Goal: Information Seeking & Learning: Learn about a topic

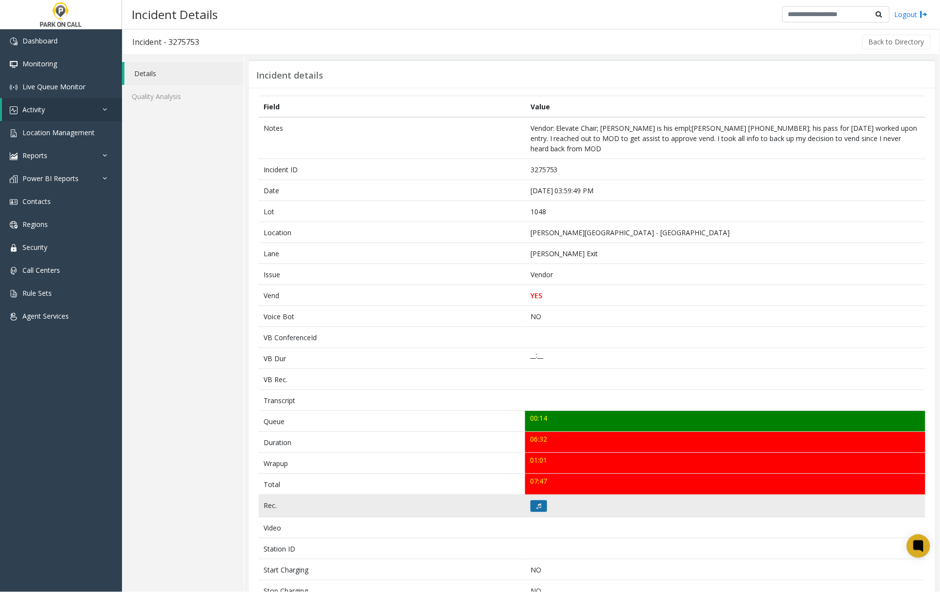
click at [531, 501] on button at bounding box center [539, 507] width 17 height 12
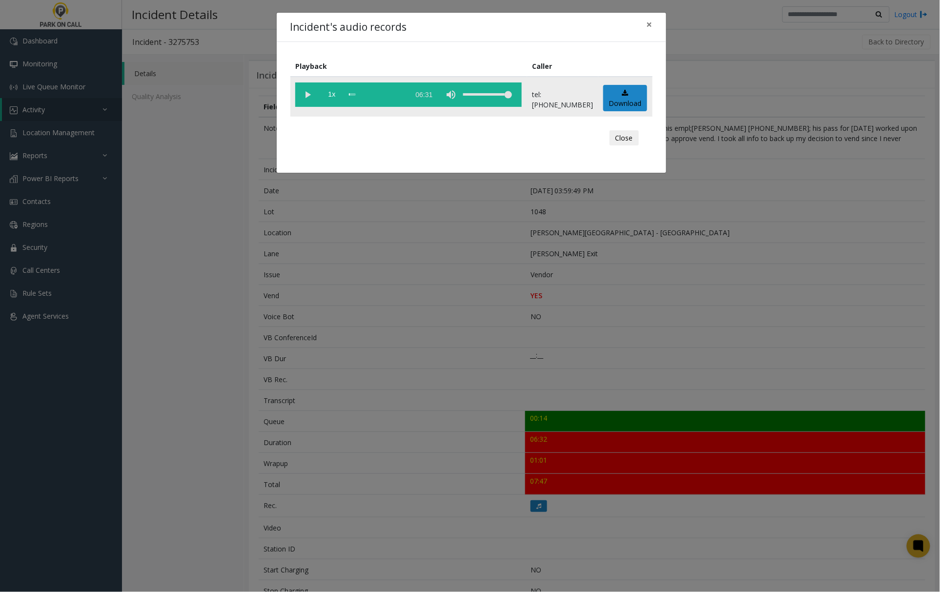
click at [307, 94] on vg-play-pause at bounding box center [307, 95] width 24 height 24
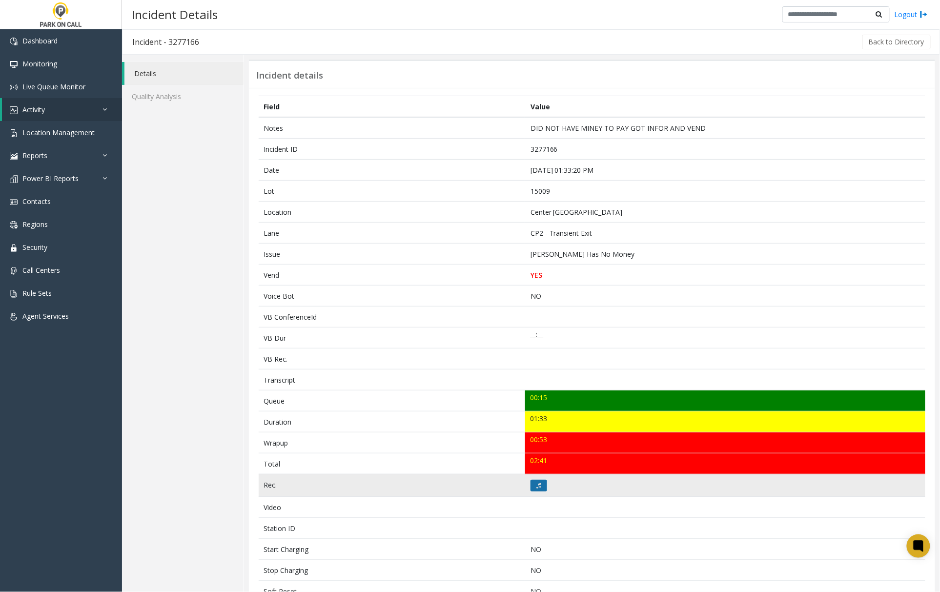
click at [537, 489] on icon at bounding box center [539, 486] width 5 height 6
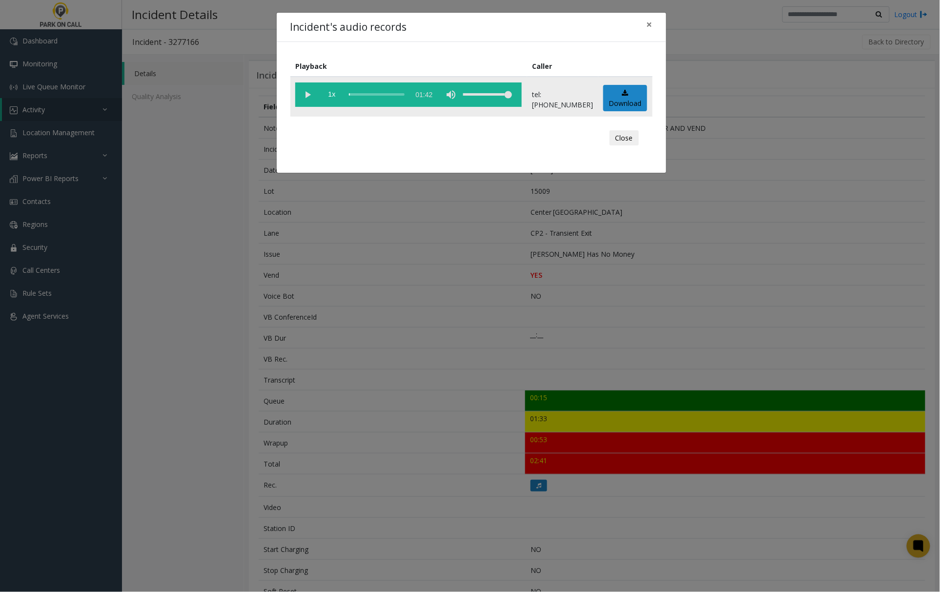
click at [309, 92] on vg-play-pause at bounding box center [307, 95] width 24 height 24
click at [733, 341] on div "Incident's audio records × Playback Caller 1x 01:42 tel:0030099011 Download Clo…" at bounding box center [470, 296] width 940 height 592
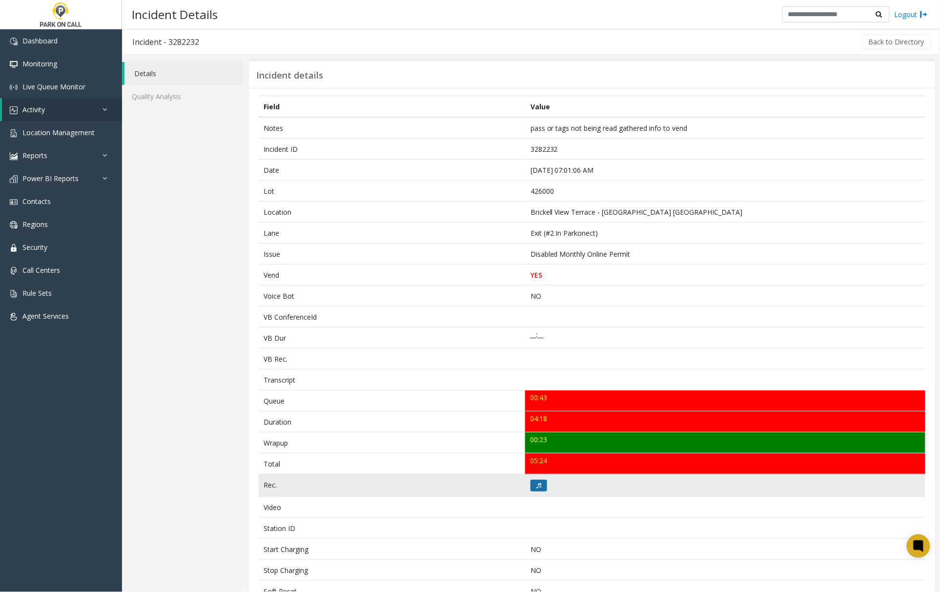
click at [537, 488] on icon at bounding box center [539, 486] width 5 height 6
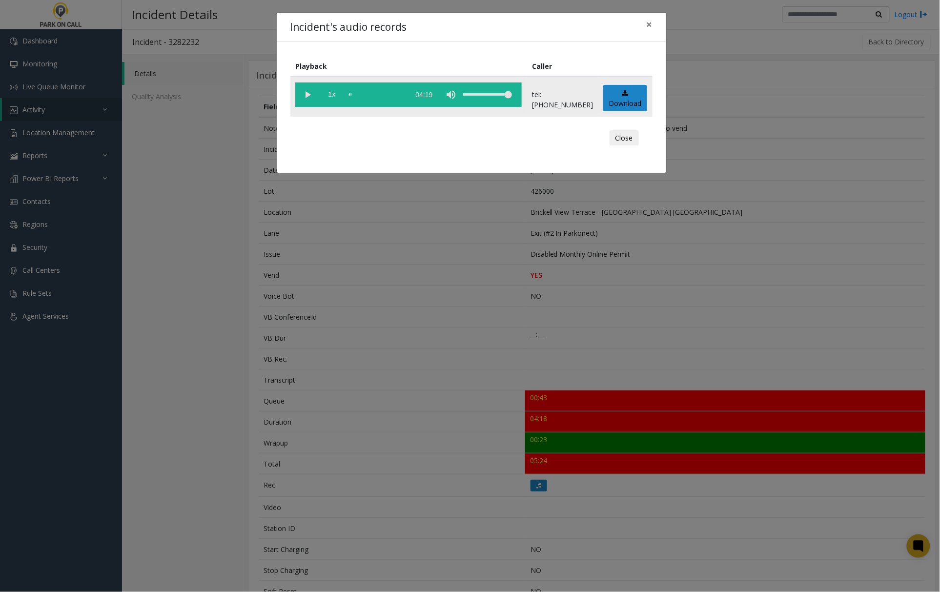
click at [308, 96] on vg-play-pause at bounding box center [307, 95] width 24 height 24
click at [355, 94] on div "scrub bar" at bounding box center [377, 95] width 56 height 24
click at [353, 95] on div "scrub bar" at bounding box center [377, 95] width 56 height 24
click at [351, 94] on div "scrub bar" at bounding box center [377, 95] width 56 height 24
click at [773, 315] on div "Incident's audio records × Playback Caller 1x 04:19 tel:4260009003 Download Clo…" at bounding box center [470, 296] width 940 height 592
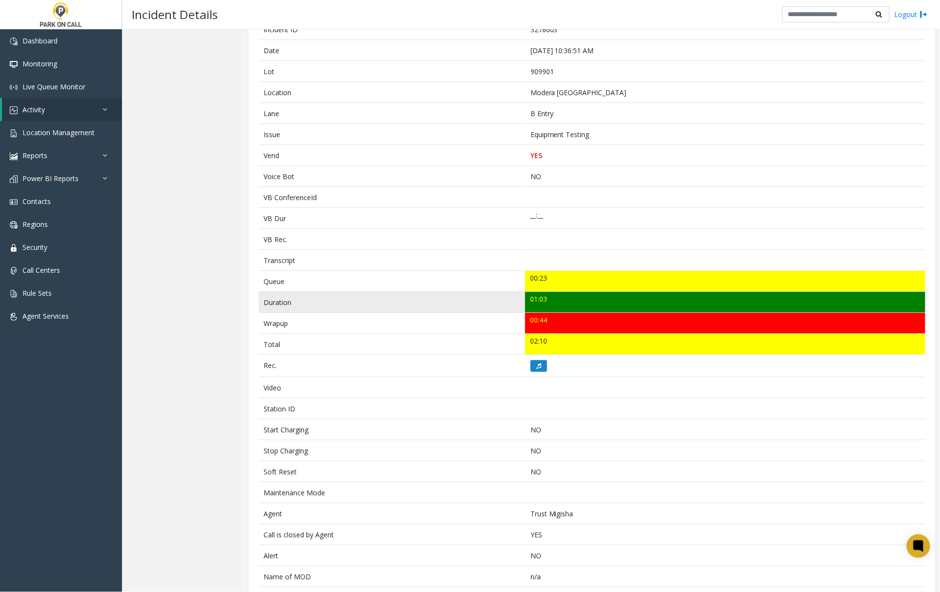
scroll to position [161, 0]
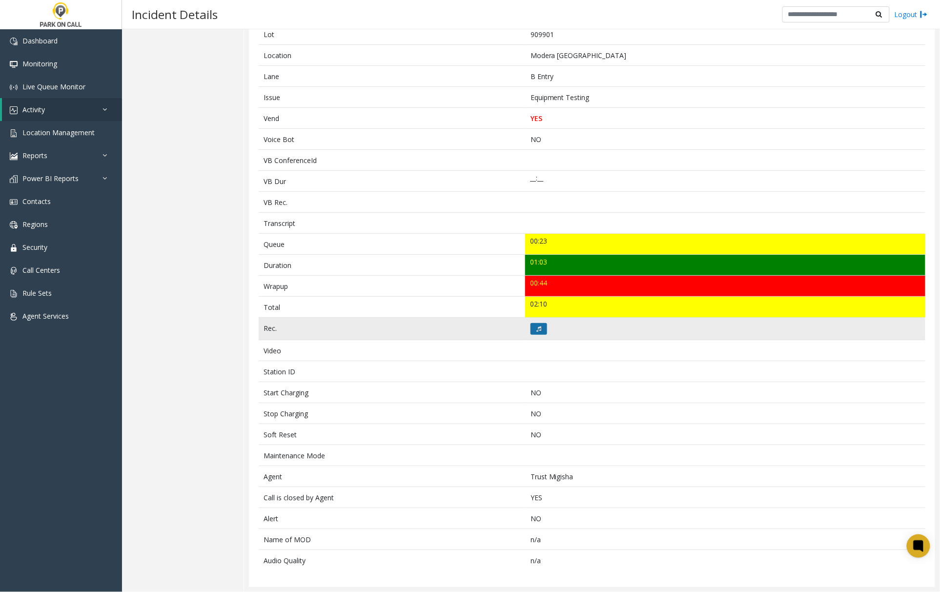
click at [537, 327] on icon at bounding box center [539, 329] width 5 height 6
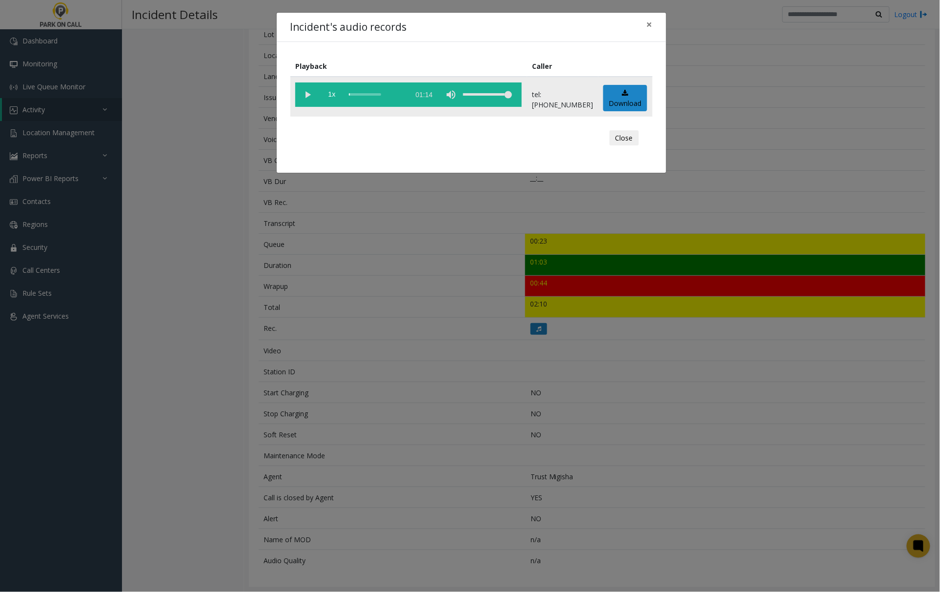
drag, startPoint x: 309, startPoint y: 95, endPoint x: 32, endPoint y: 169, distance: 286.6
click at [309, 96] on vg-play-pause at bounding box center [307, 95] width 24 height 24
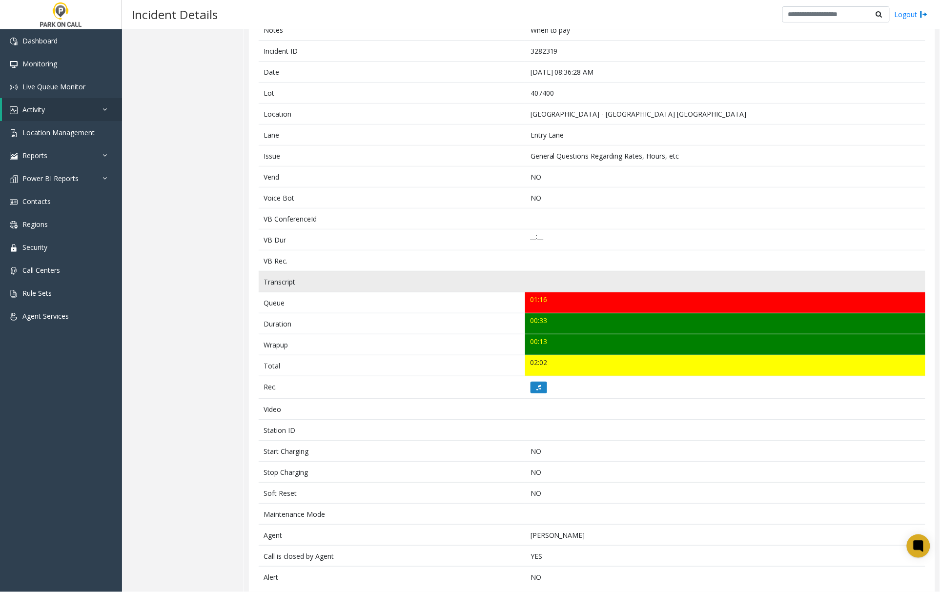
scroll to position [119, 0]
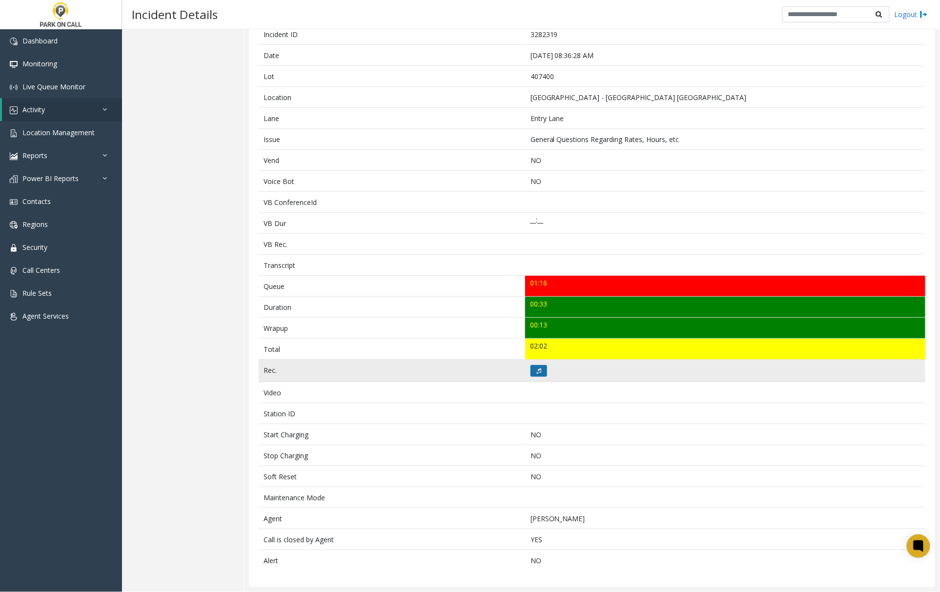
click at [538, 369] on button at bounding box center [539, 371] width 17 height 12
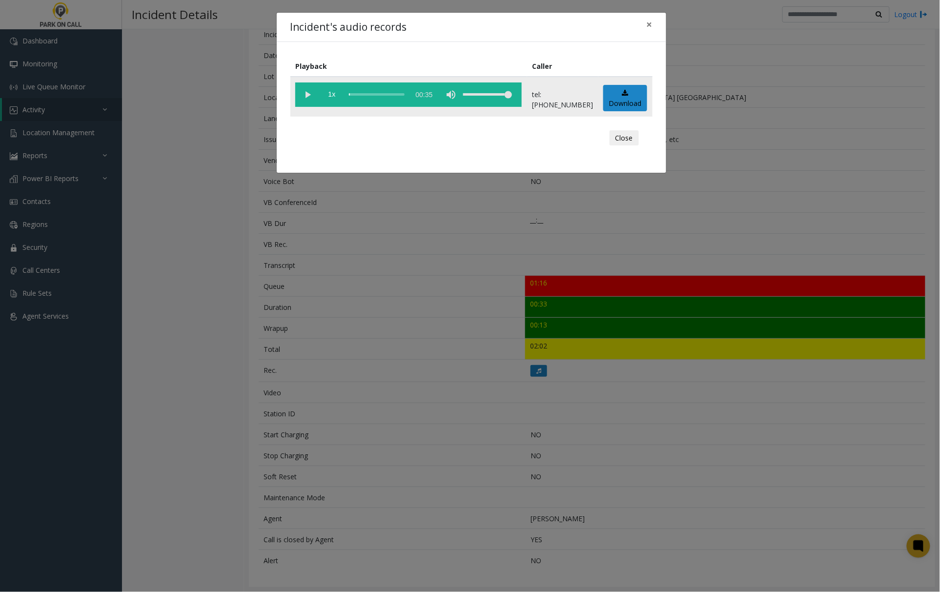
click at [307, 92] on vg-play-pause at bounding box center [307, 95] width 24 height 24
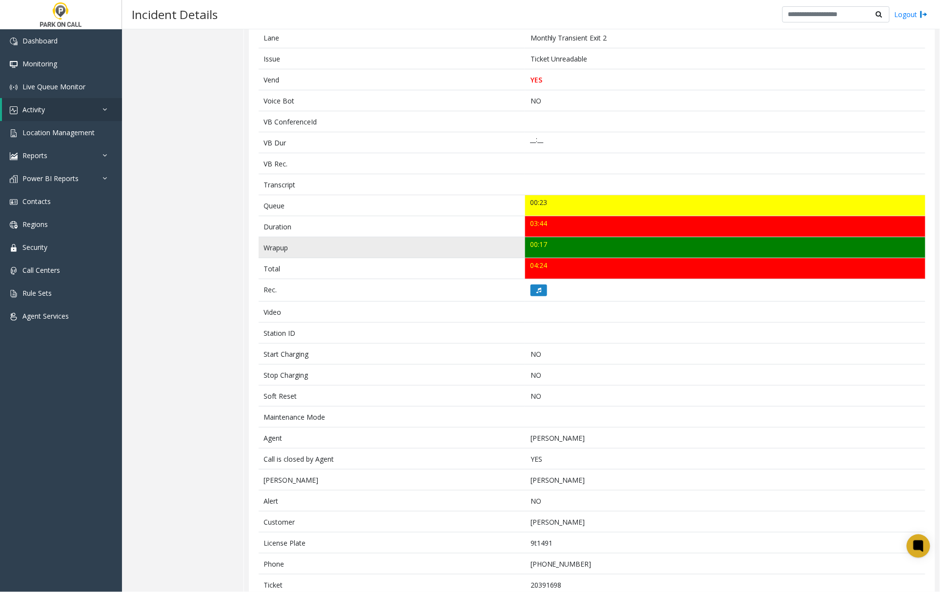
scroll to position [246, 0]
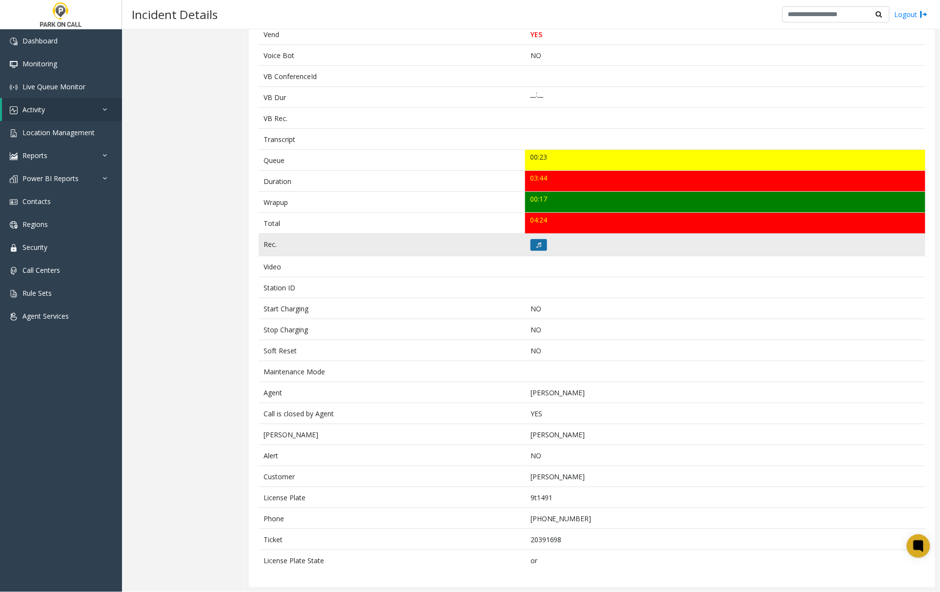
click at [537, 243] on icon at bounding box center [539, 245] width 5 height 6
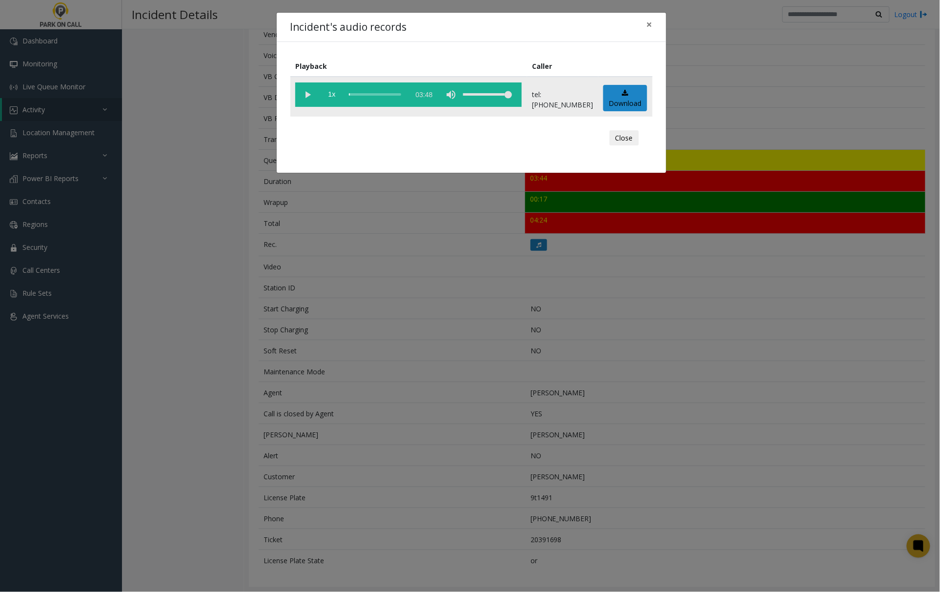
click at [308, 94] on vg-play-pause at bounding box center [307, 95] width 24 height 24
click at [348, 94] on vg-controls "1x 03:48" at bounding box center [408, 95] width 227 height 24
click at [351, 96] on div "scrub bar" at bounding box center [377, 95] width 56 height 24
click at [310, 93] on vg-play-pause at bounding box center [307, 95] width 24 height 24
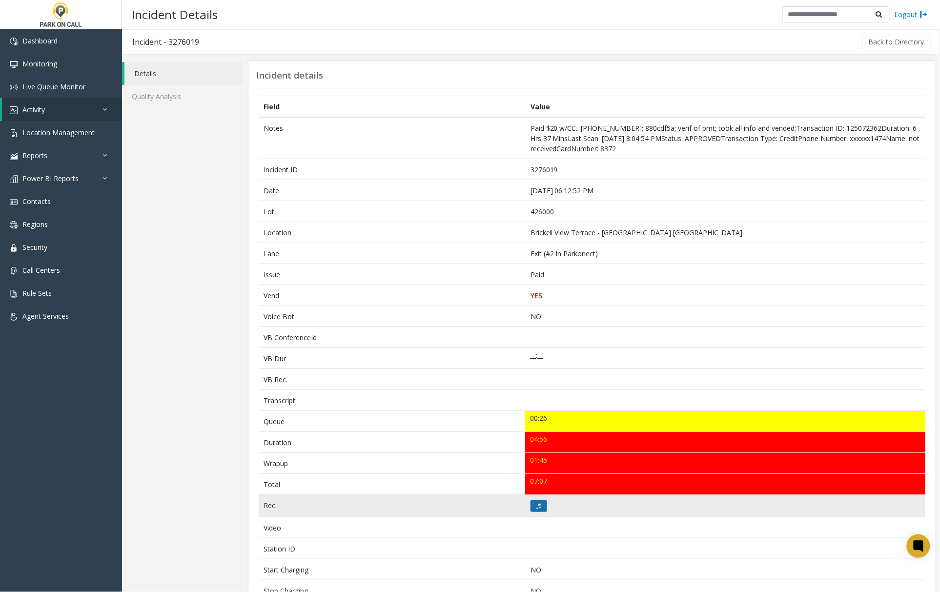
click at [537, 509] on icon at bounding box center [539, 506] width 5 height 6
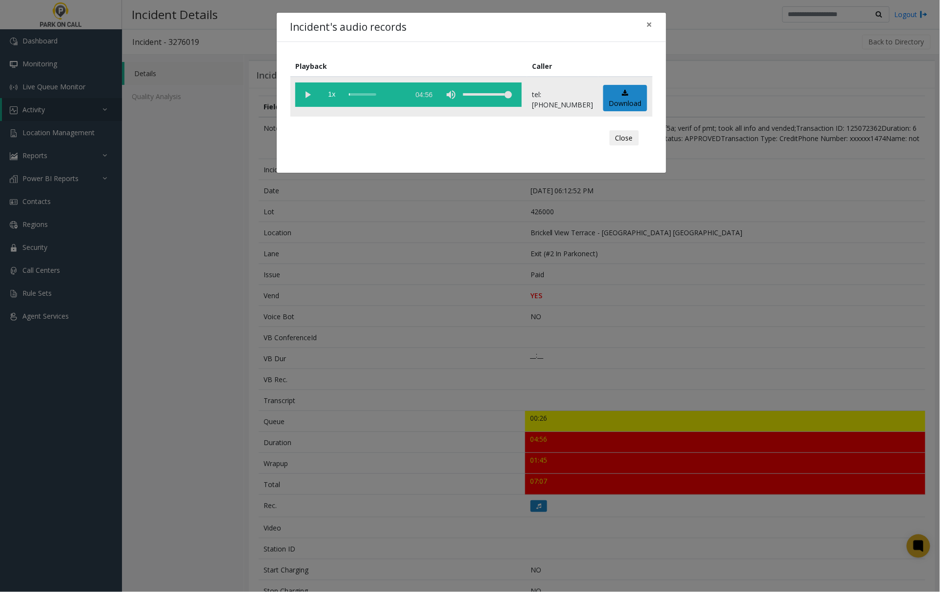
click at [310, 93] on vg-play-pause at bounding box center [307, 95] width 24 height 24
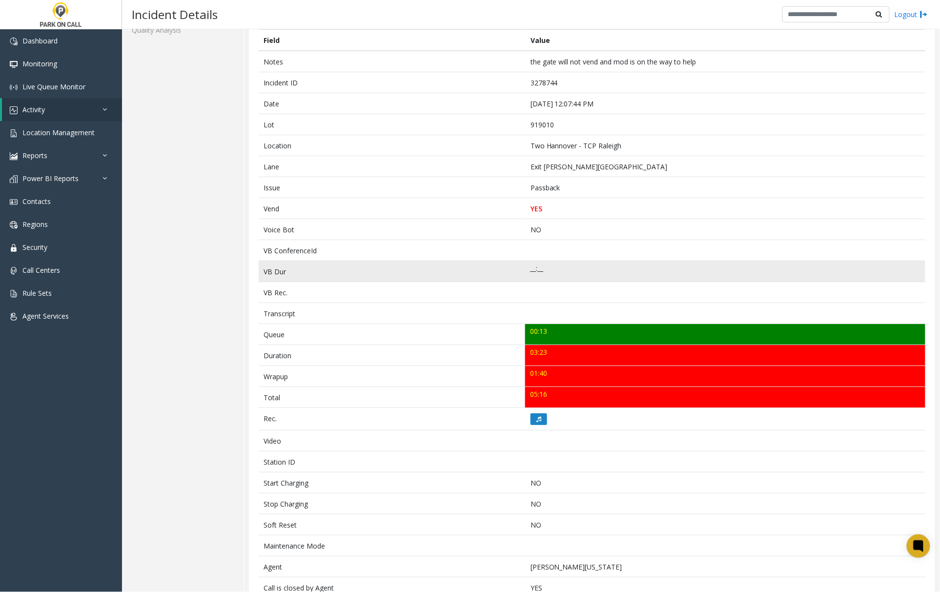
scroll to position [183, 0]
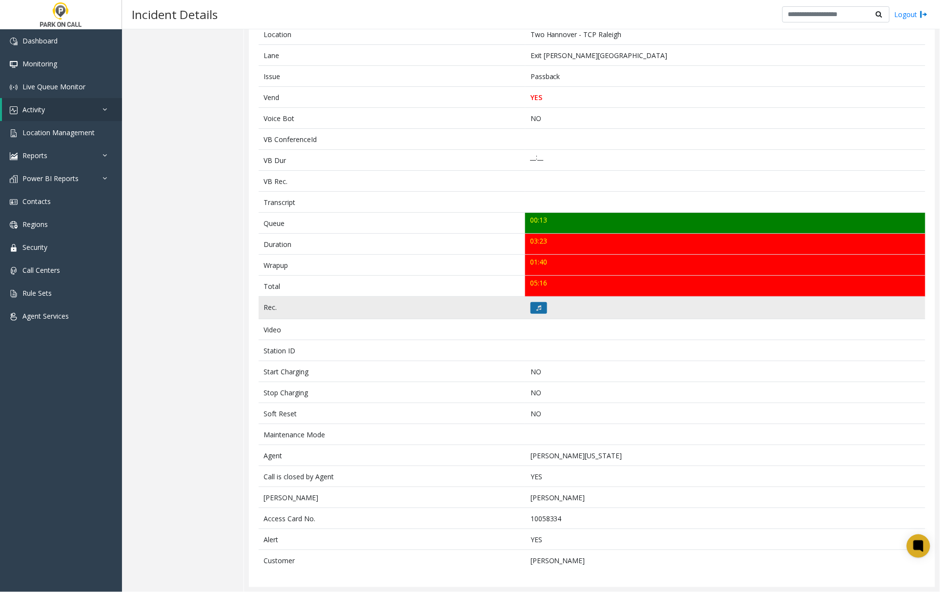
click at [531, 306] on button at bounding box center [539, 308] width 17 height 12
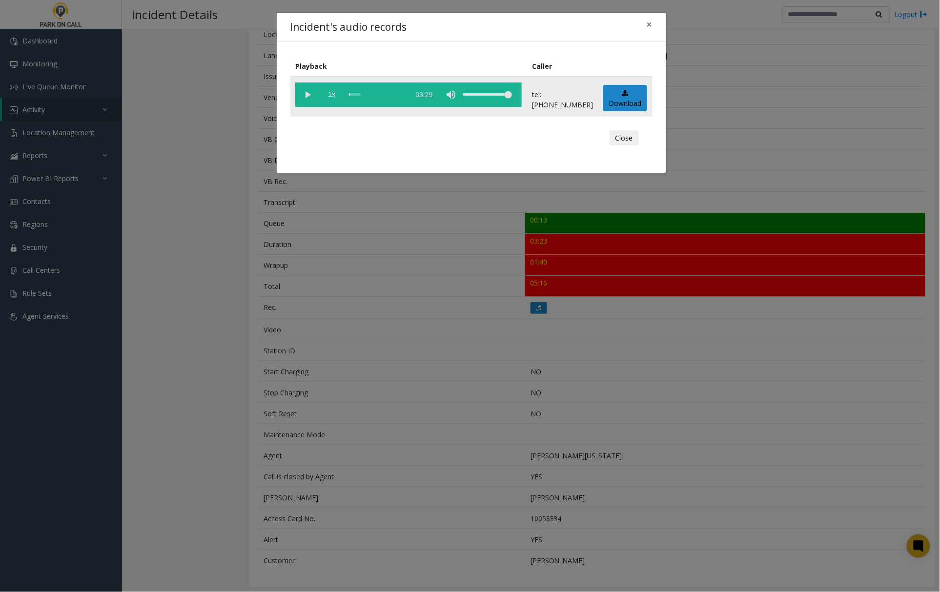
click at [306, 94] on vg-play-pause at bounding box center [307, 95] width 24 height 24
click at [652, 21] on span "×" at bounding box center [650, 25] width 6 height 14
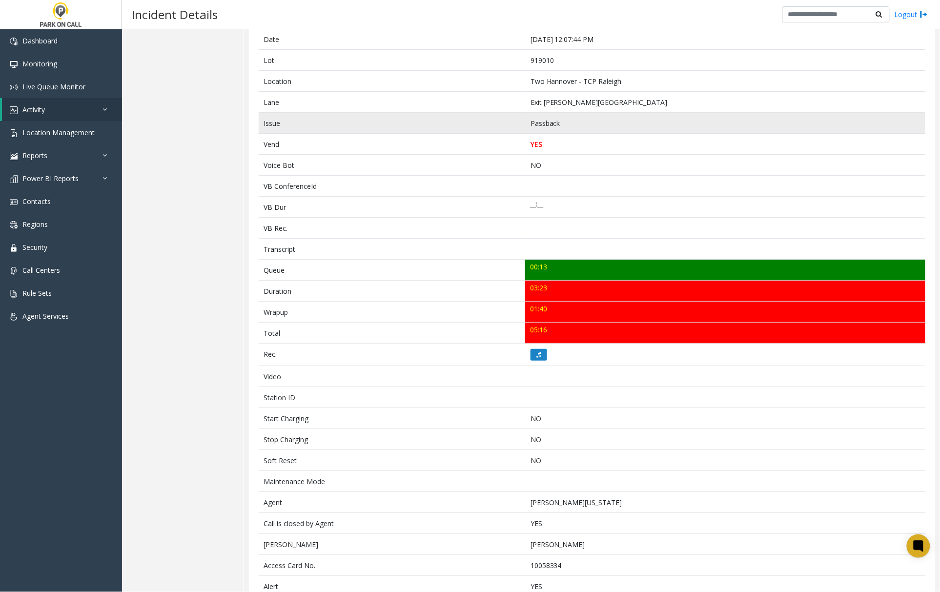
scroll to position [0, 0]
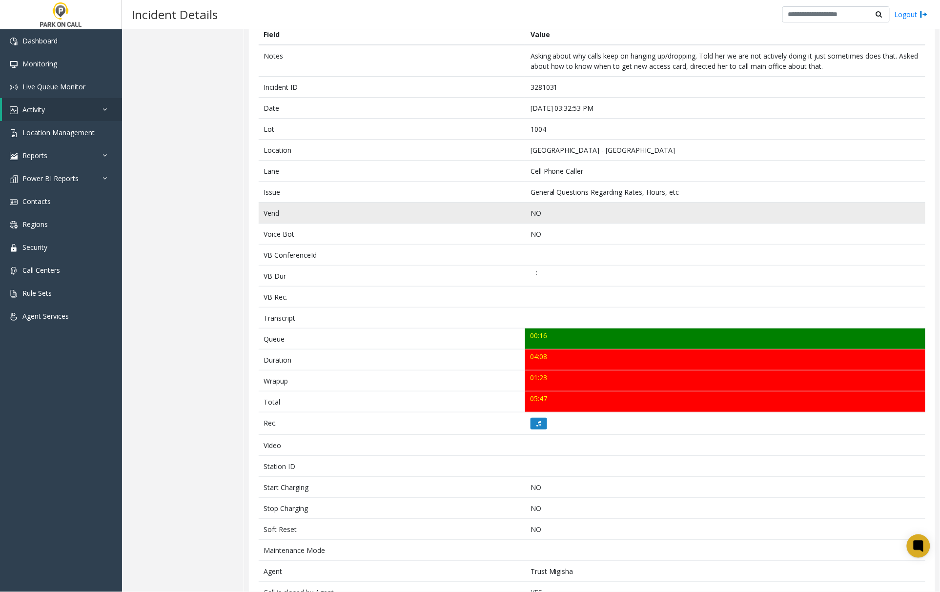
scroll to position [129, 0]
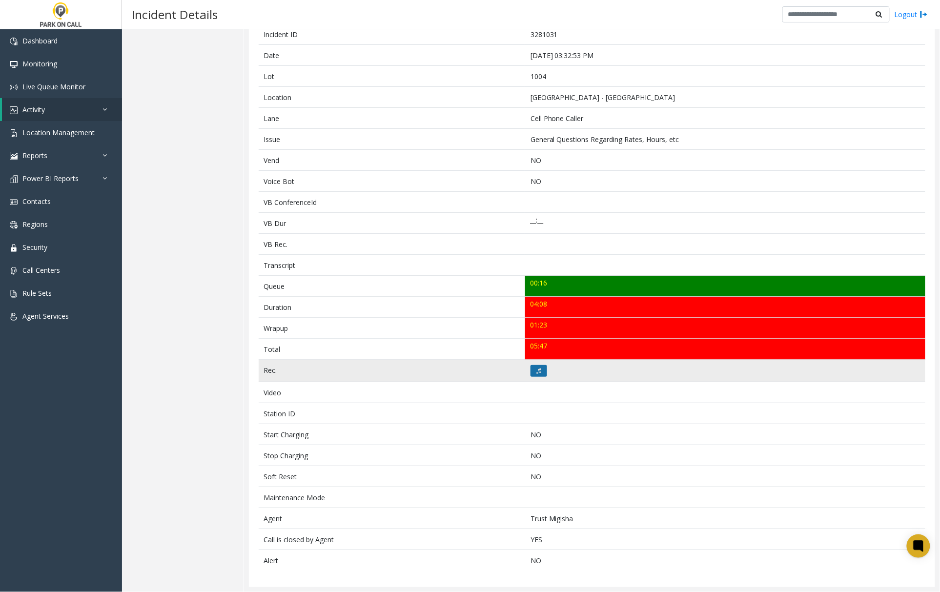
click at [537, 369] on icon at bounding box center [539, 371] width 5 height 6
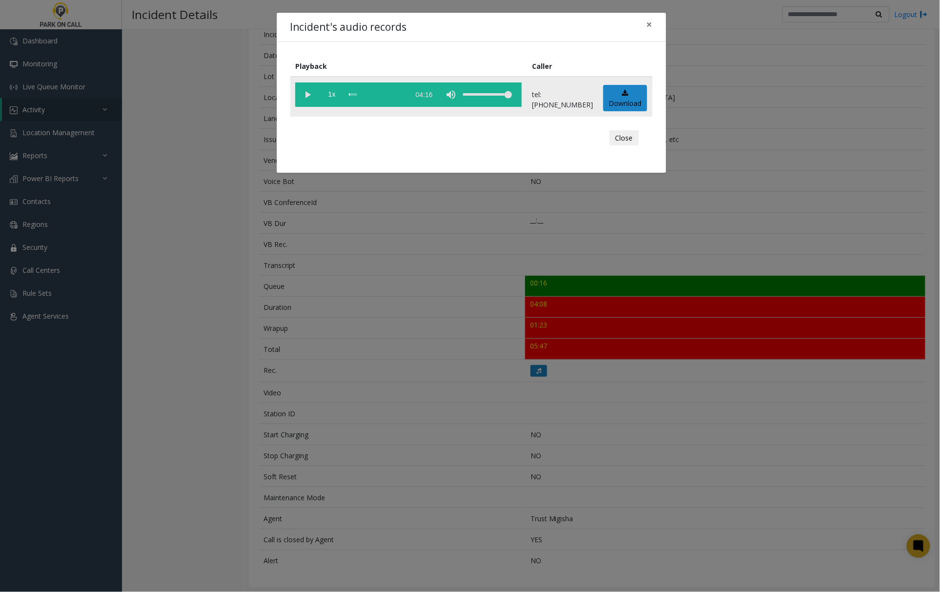
click at [309, 92] on vg-play-pause at bounding box center [307, 95] width 24 height 24
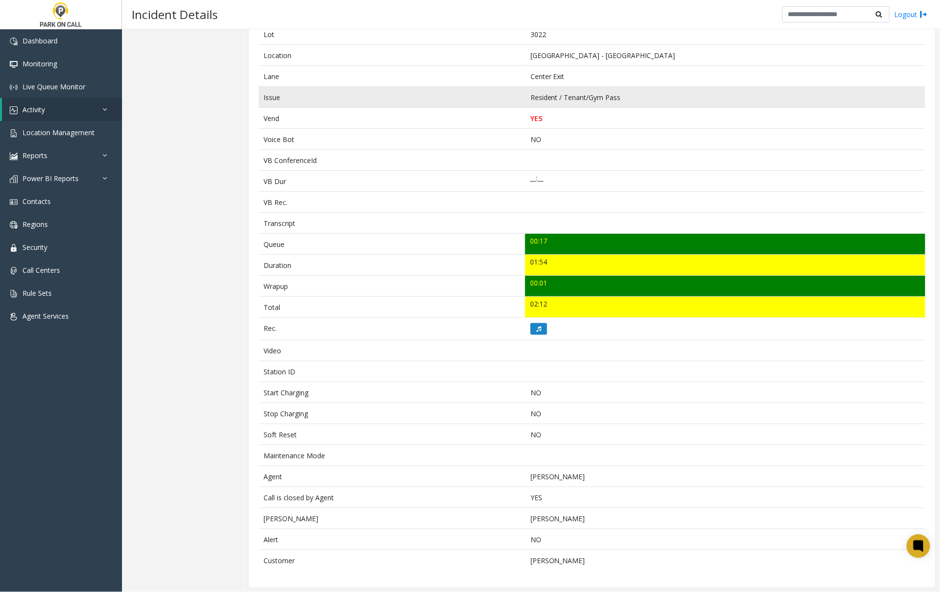
scroll to position [161, 0]
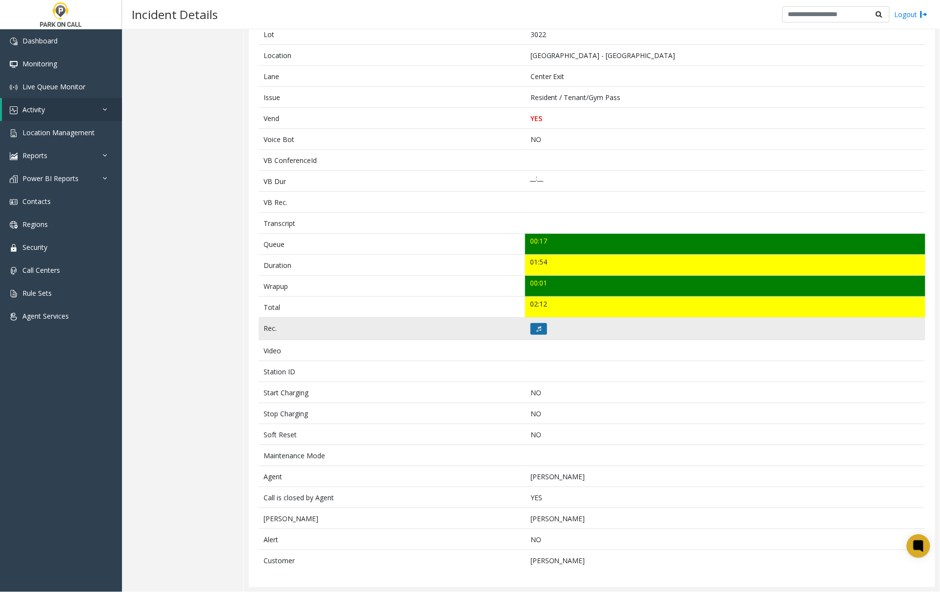
click at [537, 328] on icon at bounding box center [539, 329] width 5 height 6
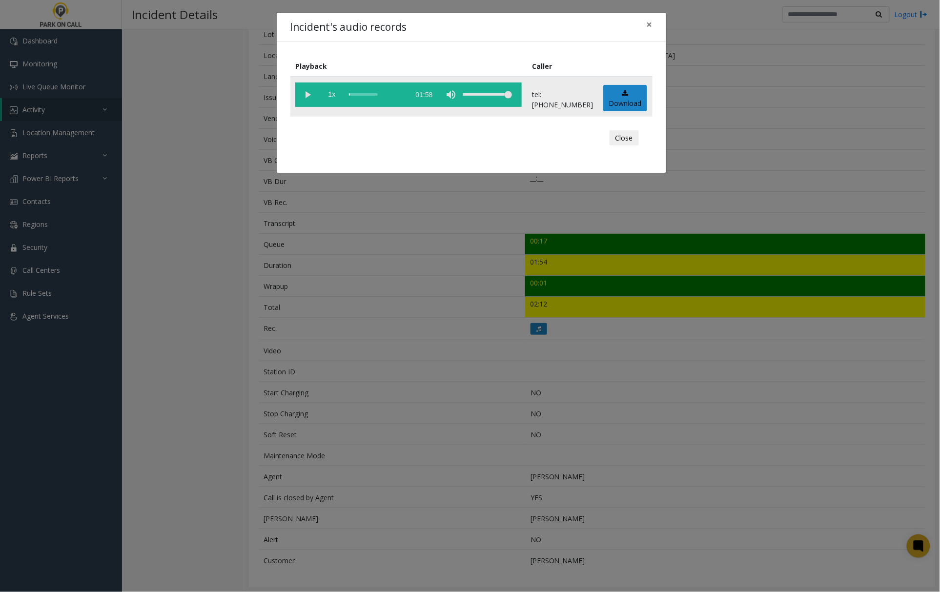
click at [307, 93] on vg-play-pause at bounding box center [307, 95] width 24 height 24
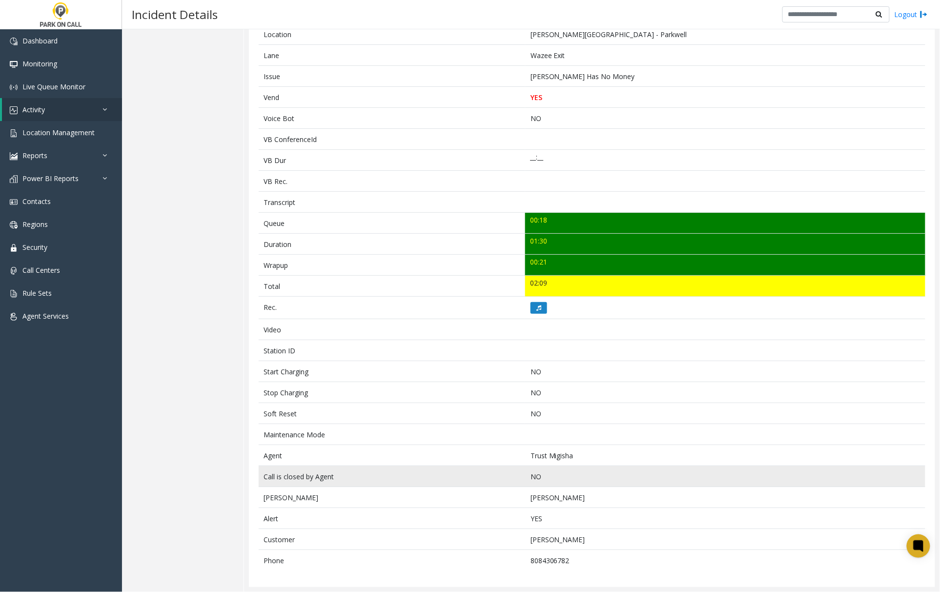
scroll to position [183, 0]
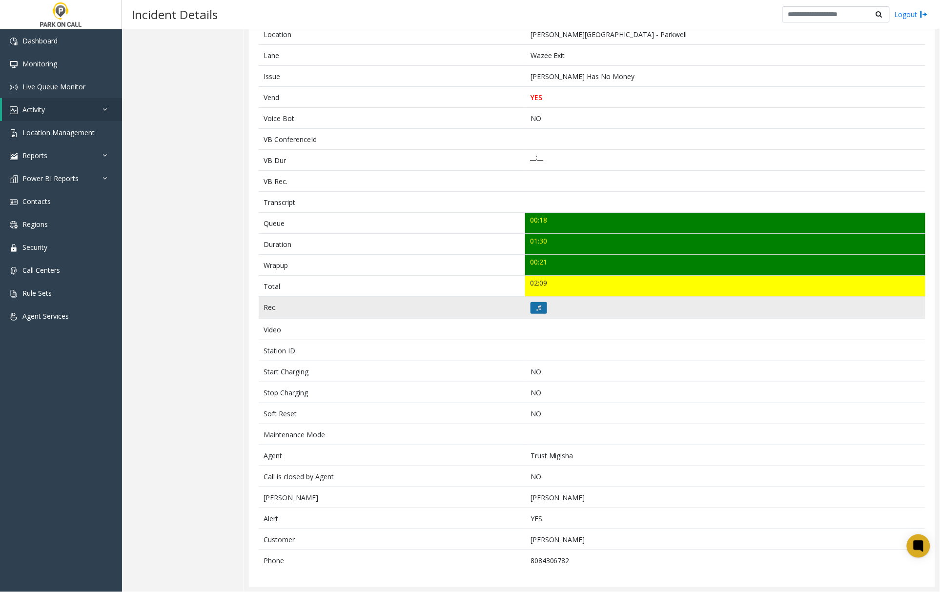
click at [542, 306] on button at bounding box center [539, 308] width 17 height 12
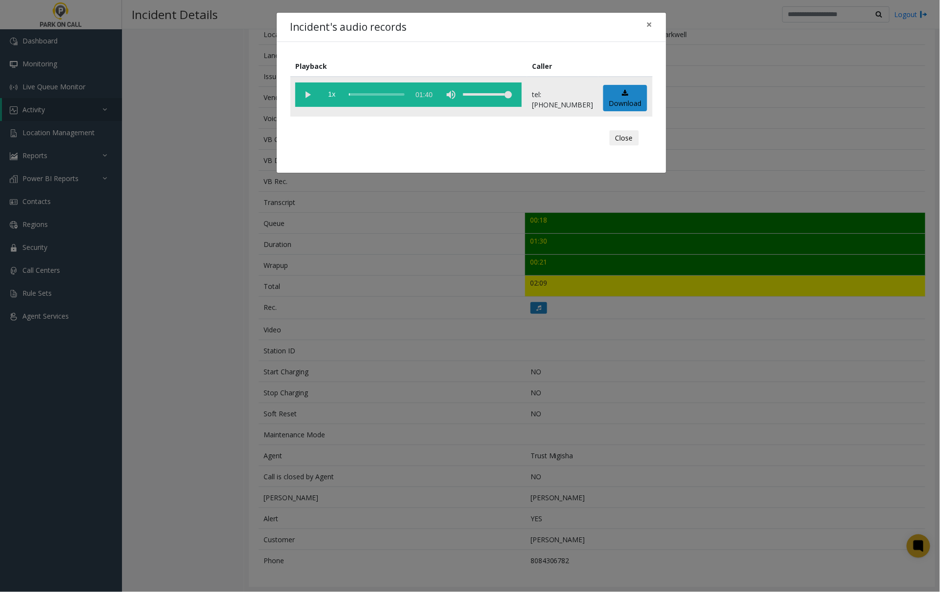
click at [307, 93] on vg-play-pause at bounding box center [307, 95] width 24 height 24
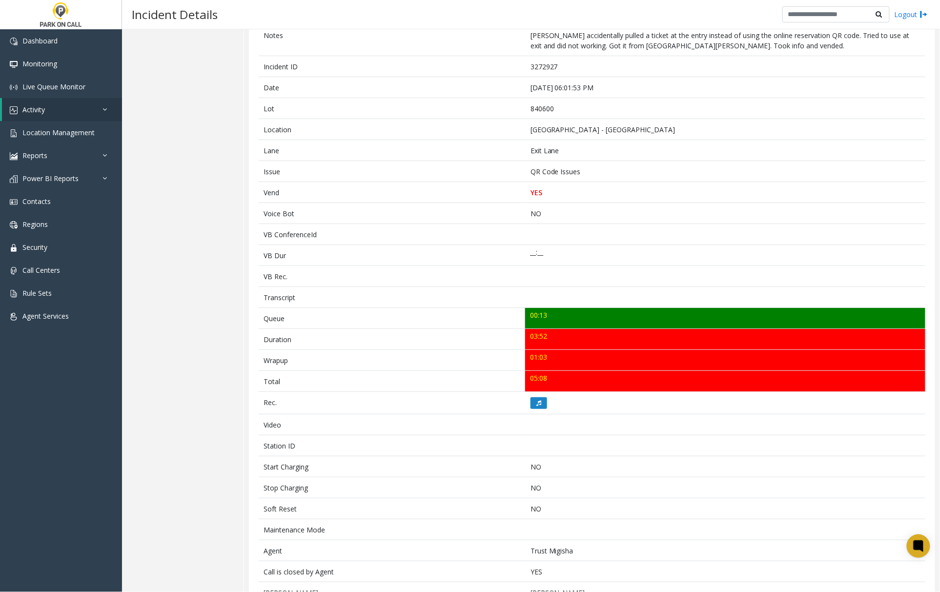
scroll to position [94, 0]
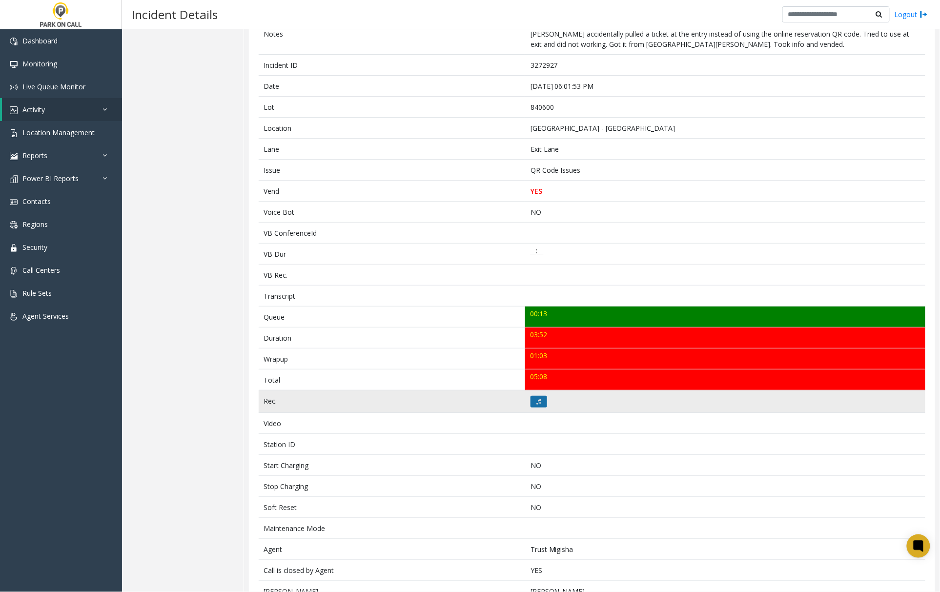
click at [533, 401] on button at bounding box center [539, 402] width 17 height 12
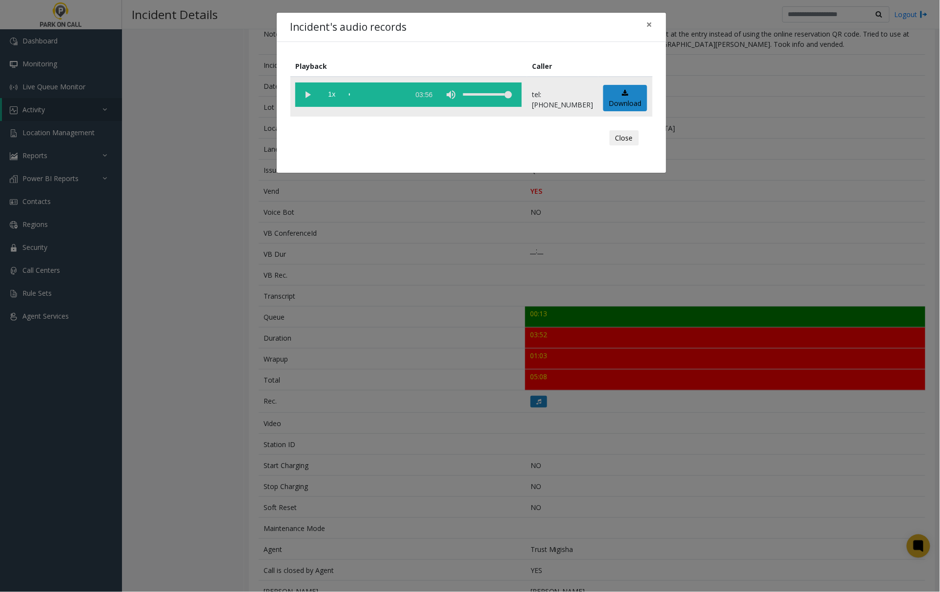
click at [311, 93] on vg-play-pause at bounding box center [307, 95] width 24 height 24
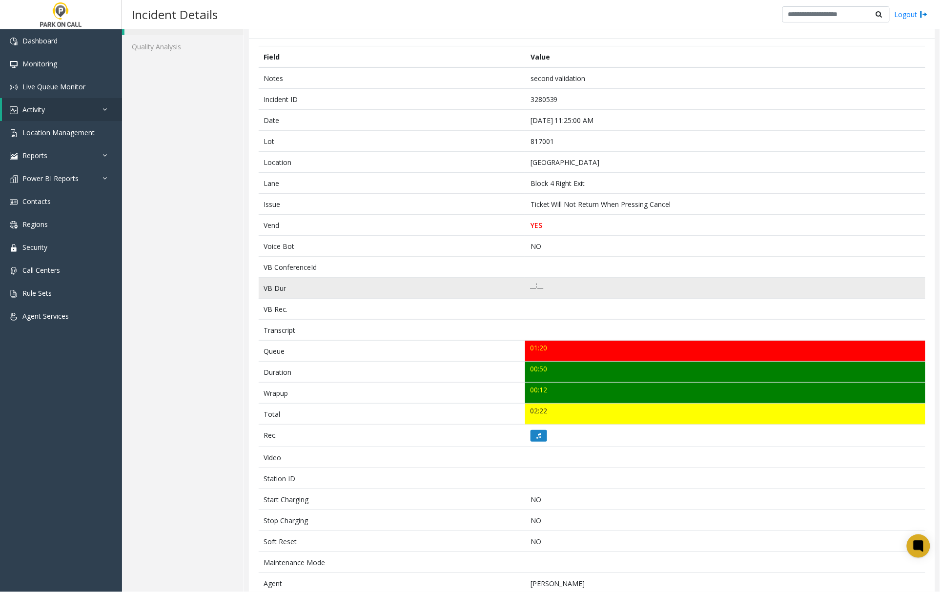
scroll to position [161, 0]
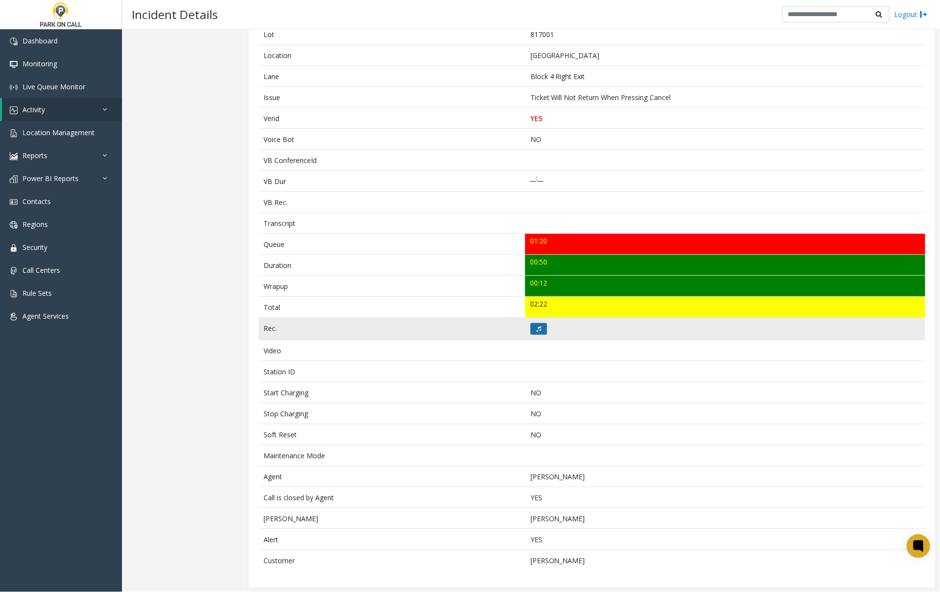
click at [538, 329] on icon at bounding box center [539, 329] width 5 height 6
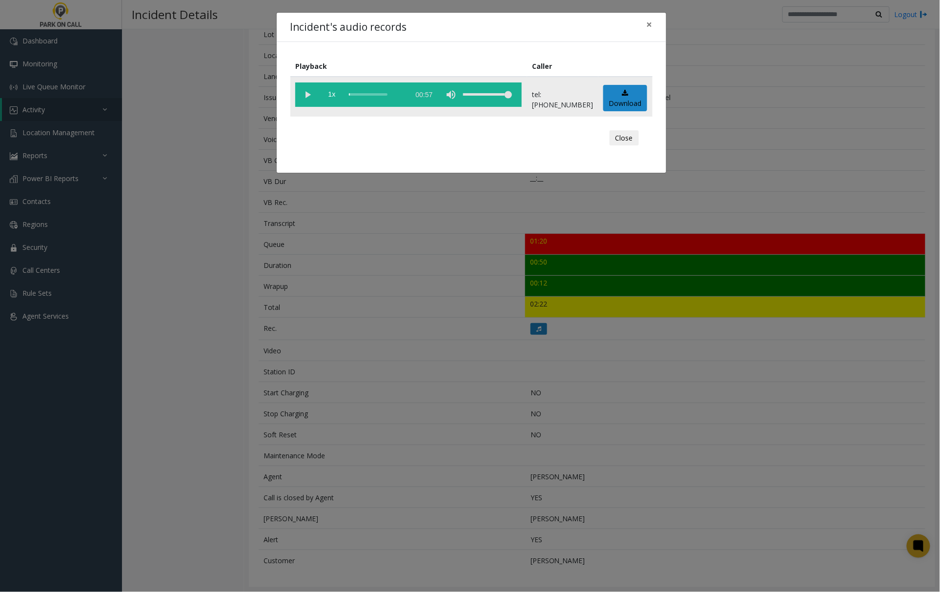
click at [307, 90] on vg-play-pause at bounding box center [307, 95] width 24 height 24
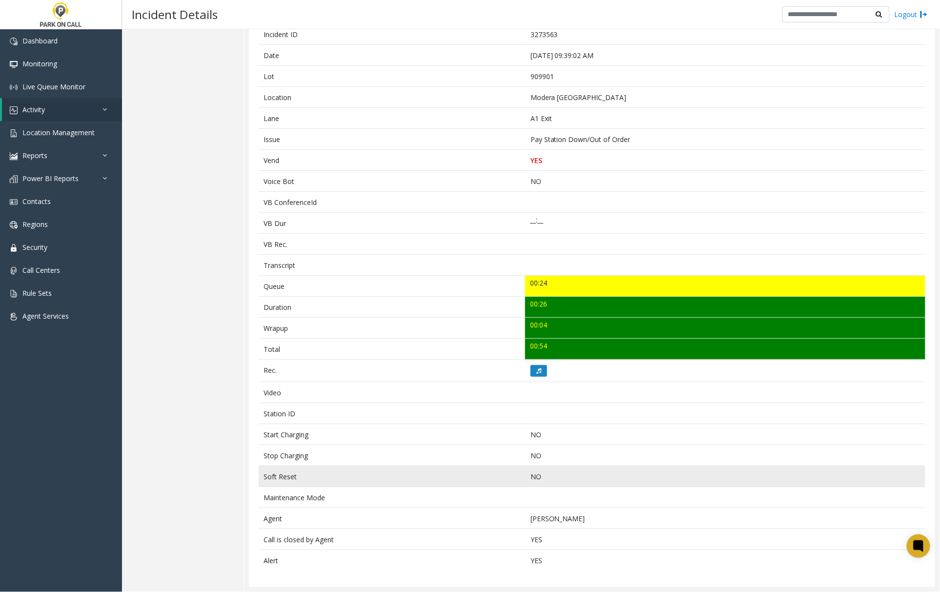
scroll to position [119, 0]
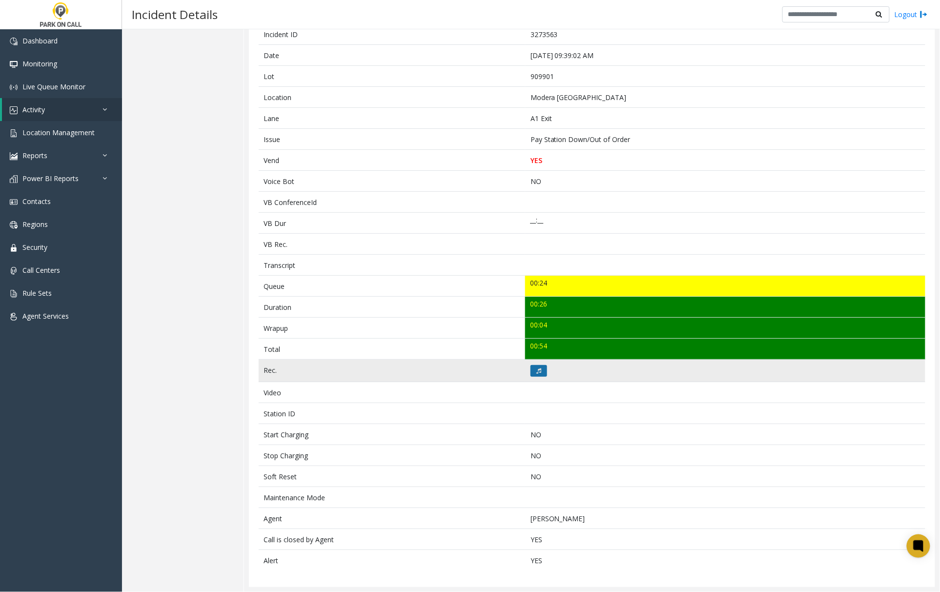
click at [537, 371] on icon at bounding box center [539, 371] width 5 height 6
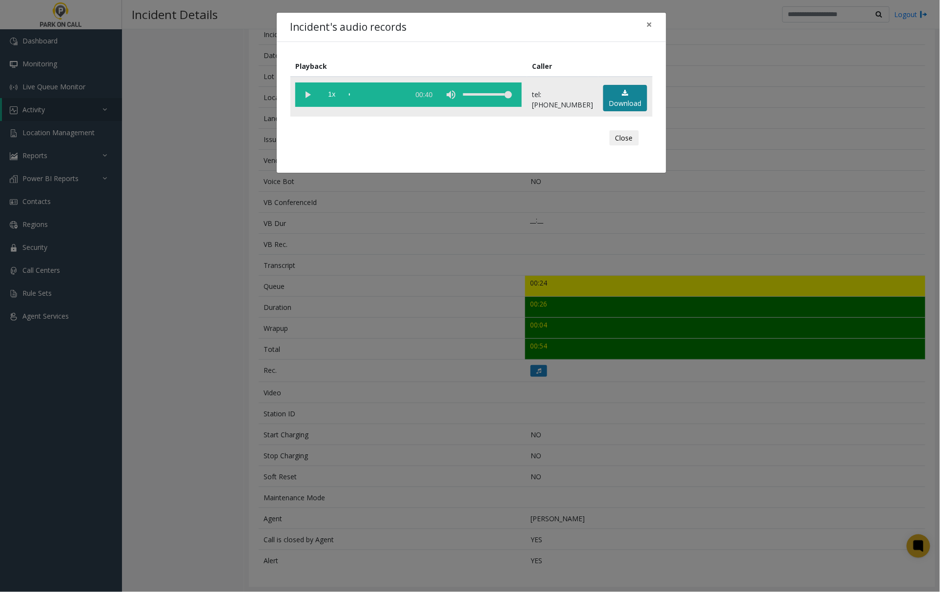
drag, startPoint x: 308, startPoint y: 92, endPoint x: 612, endPoint y: 87, distance: 304.3
click at [309, 92] on vg-play-pause at bounding box center [307, 95] width 24 height 24
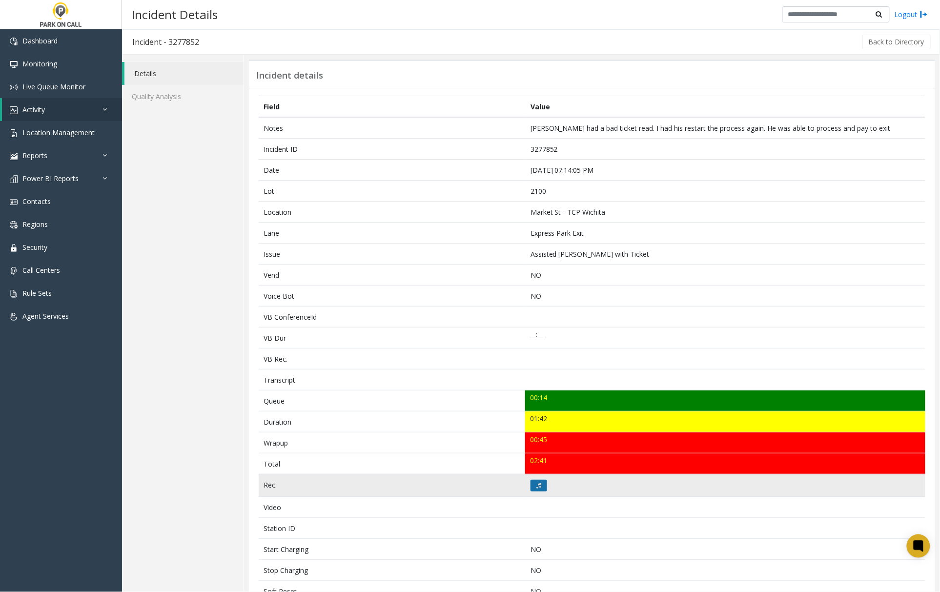
click at [532, 488] on button at bounding box center [539, 486] width 17 height 12
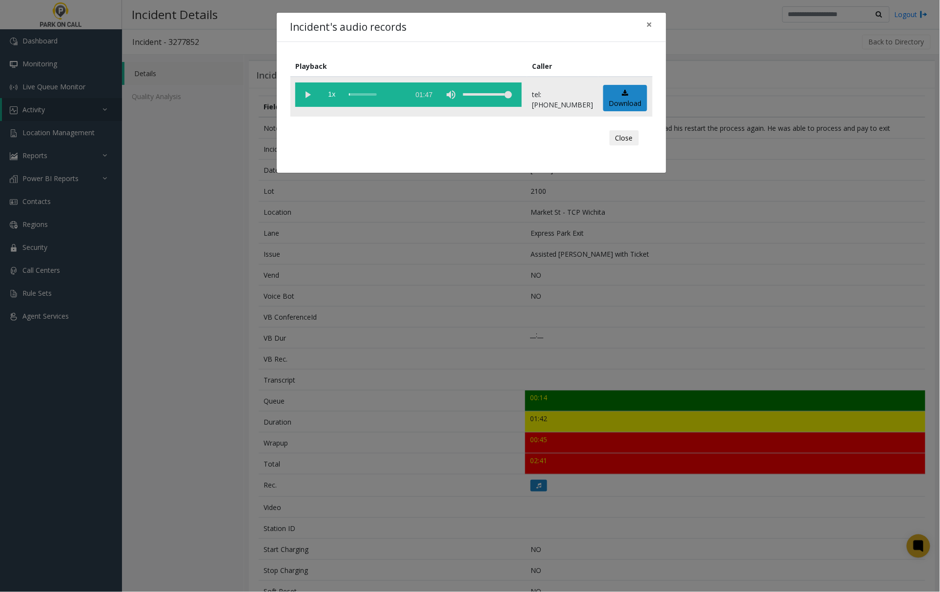
click at [306, 95] on vg-play-pause at bounding box center [307, 95] width 24 height 24
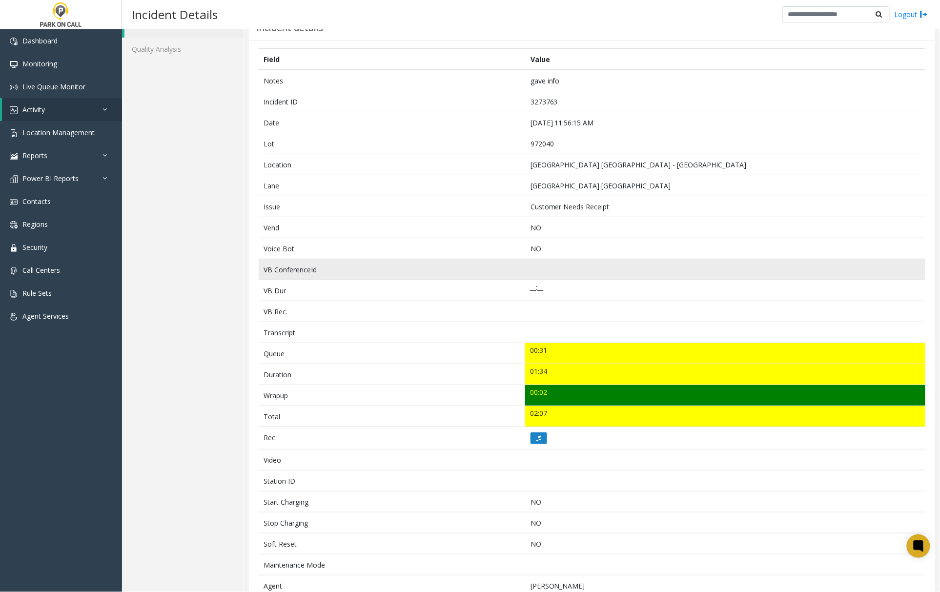
scroll to position [119, 0]
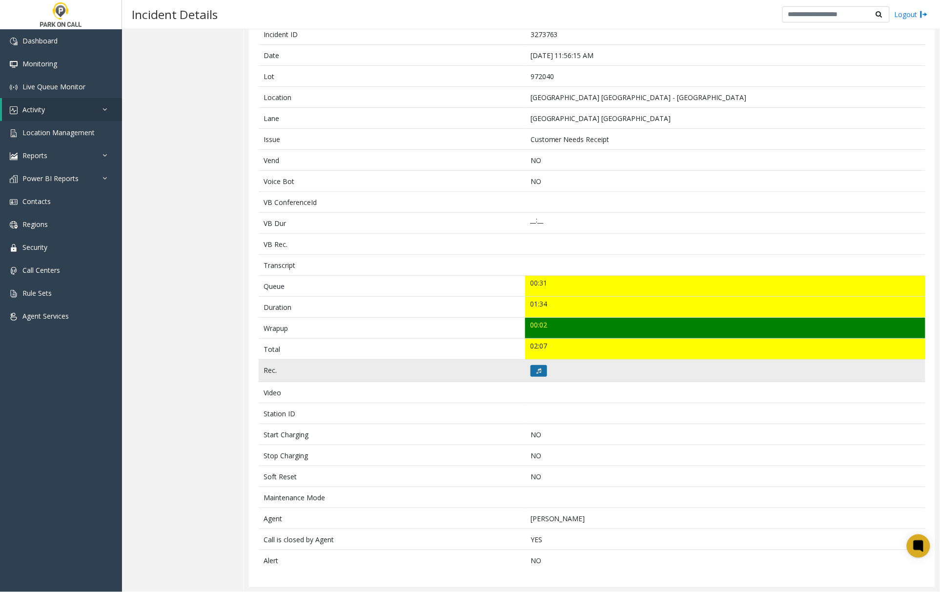
click at [537, 370] on icon at bounding box center [539, 371] width 5 height 6
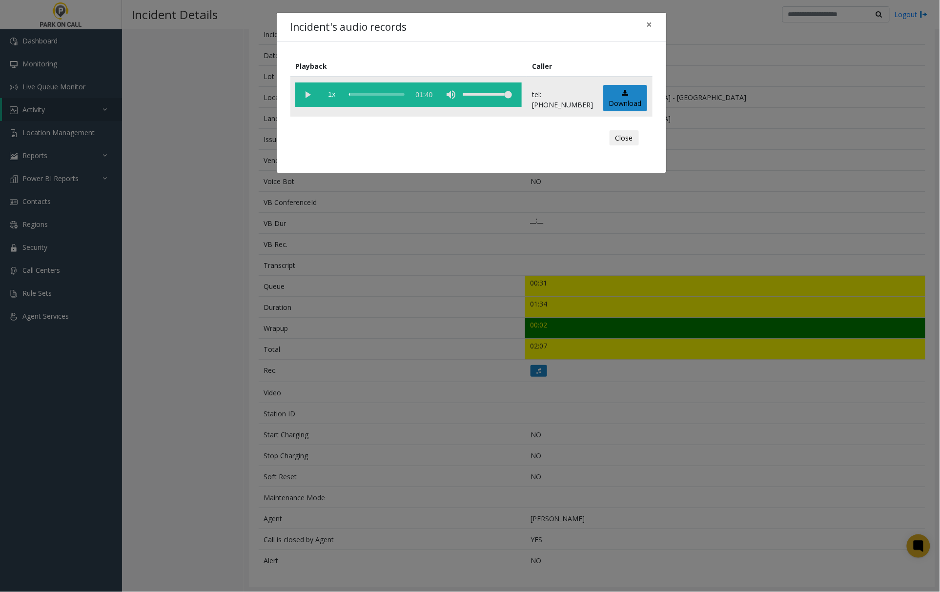
click at [308, 96] on vg-play-pause at bounding box center [307, 95] width 24 height 24
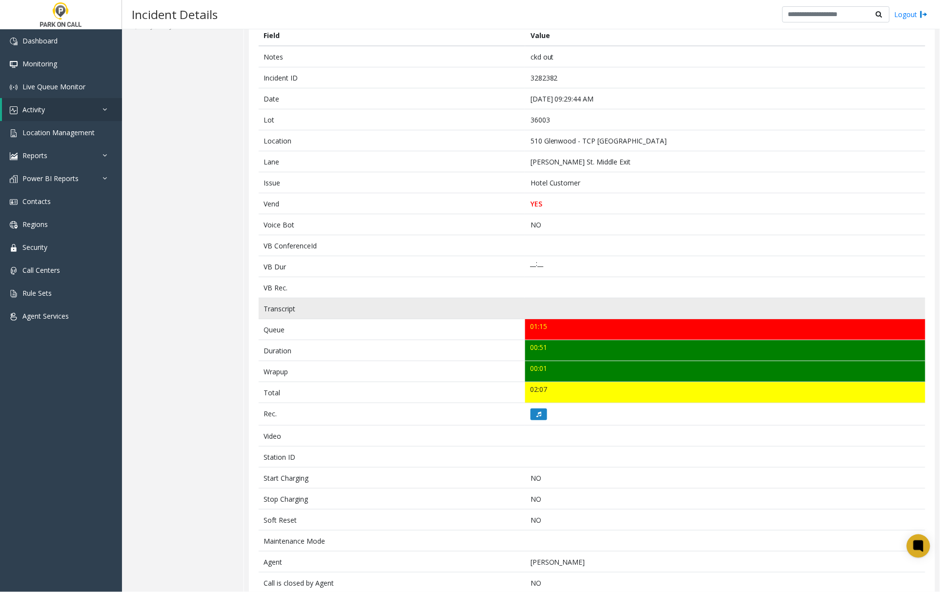
scroll to position [204, 0]
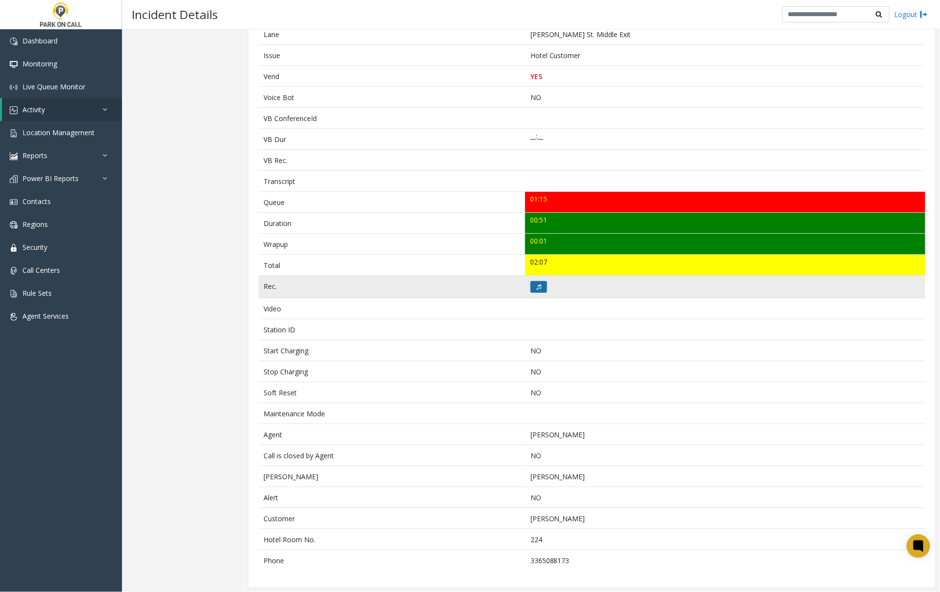
click at [537, 284] on icon at bounding box center [539, 287] width 5 height 6
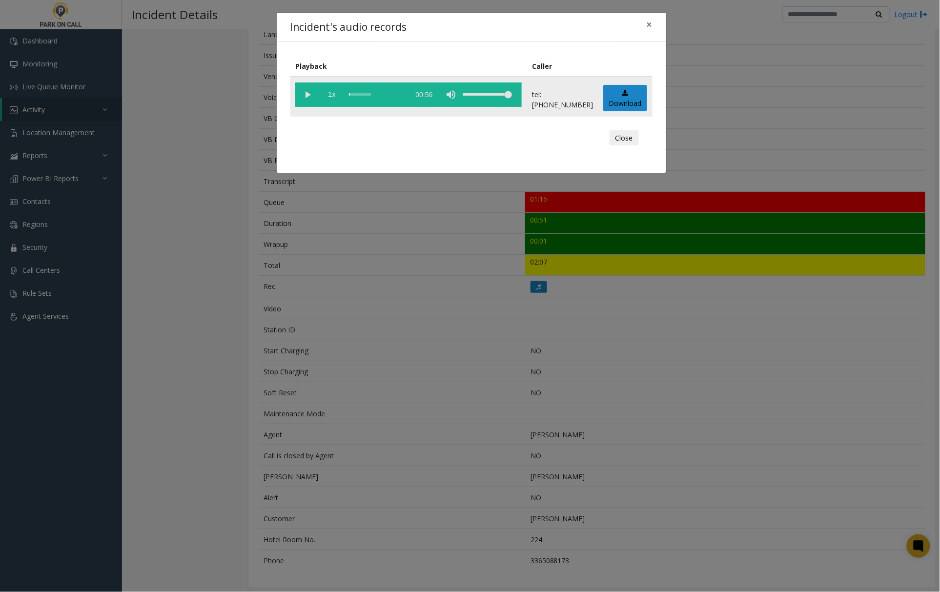
click at [308, 95] on vg-play-pause at bounding box center [307, 95] width 24 height 24
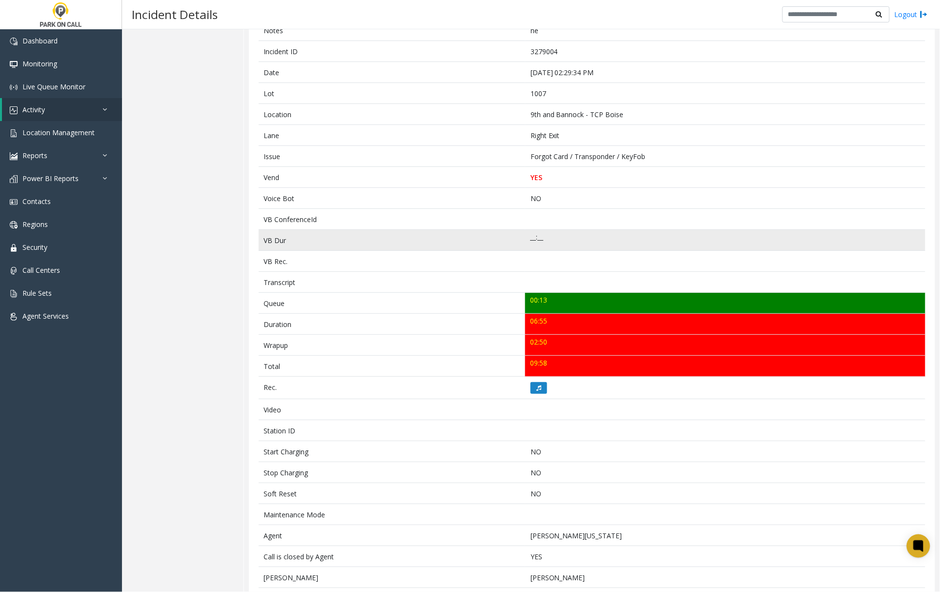
scroll to position [130, 0]
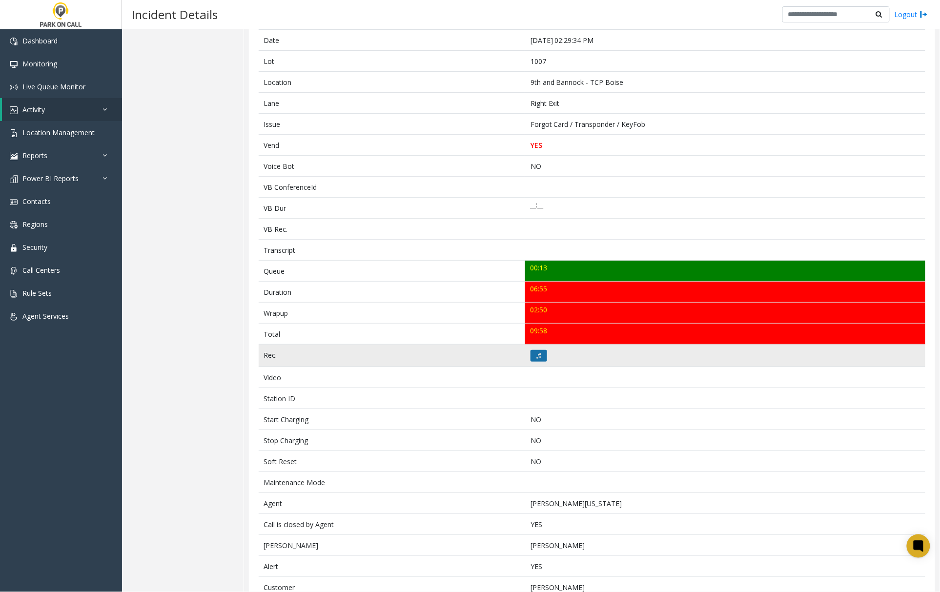
click at [537, 359] on icon at bounding box center [539, 356] width 5 height 6
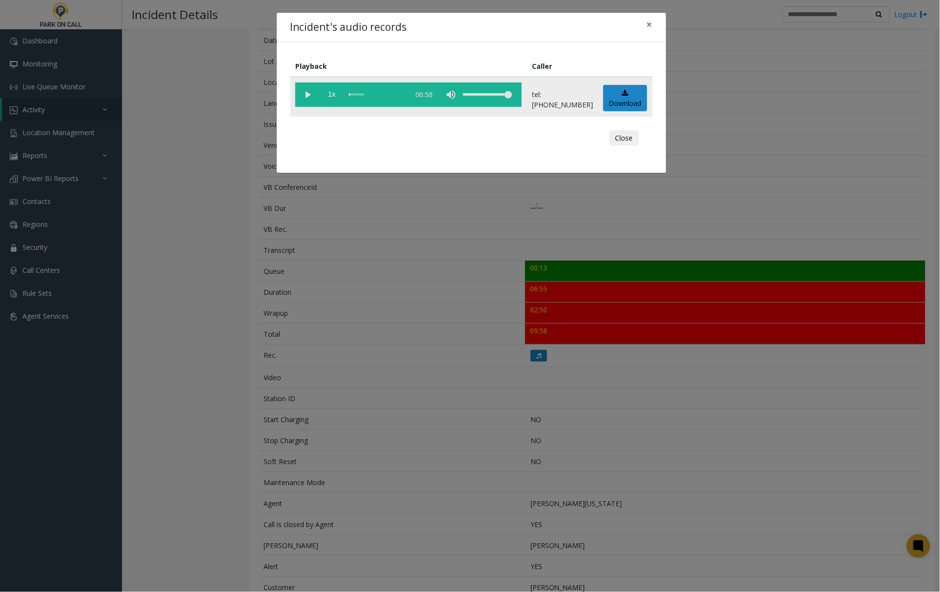
click at [303, 93] on vg-play-pause at bounding box center [307, 95] width 24 height 24
click at [653, 24] on button "×" at bounding box center [650, 25] width 20 height 24
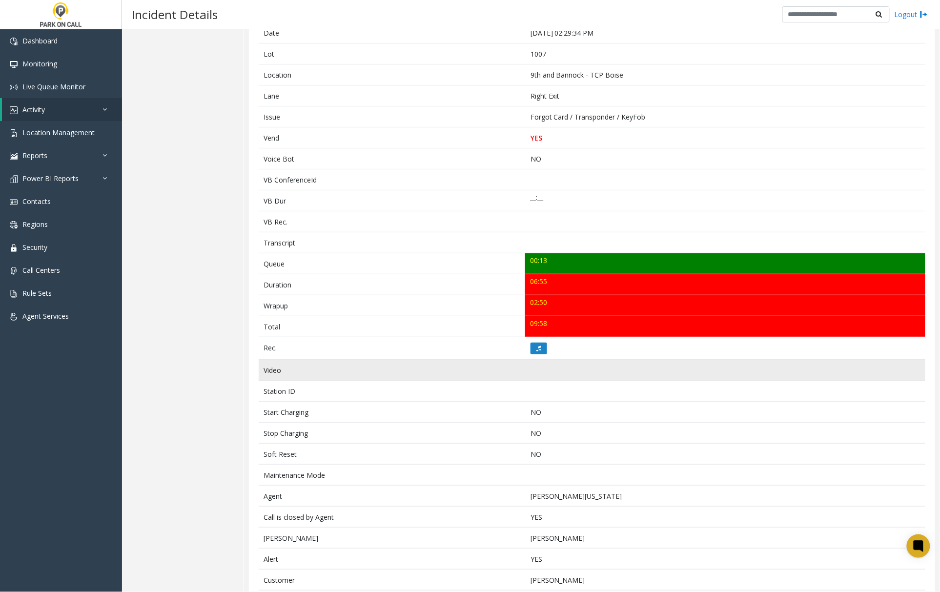
scroll to position [118, 0]
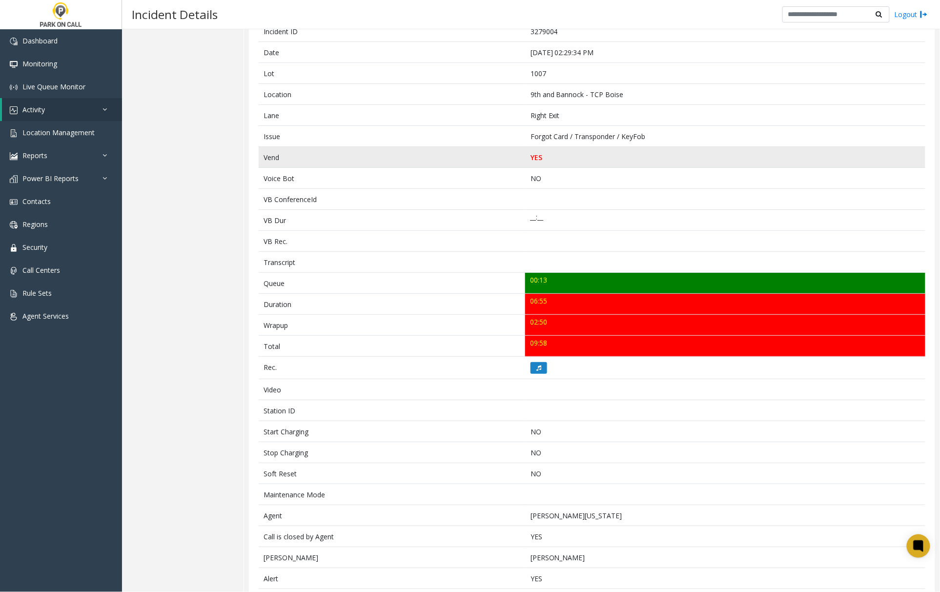
click at [685, 167] on td "YES" at bounding box center [725, 157] width 400 height 21
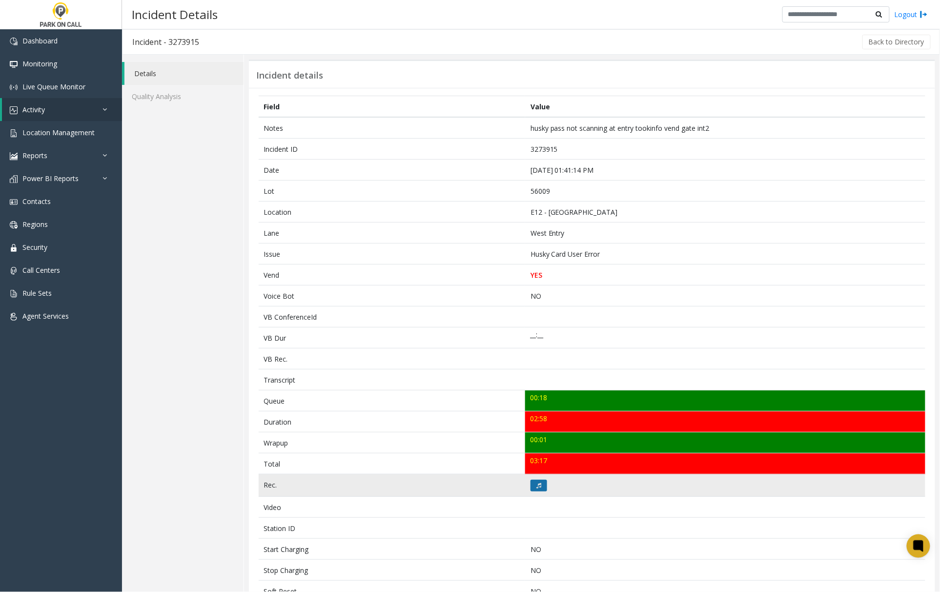
click at [537, 489] on icon at bounding box center [539, 486] width 5 height 6
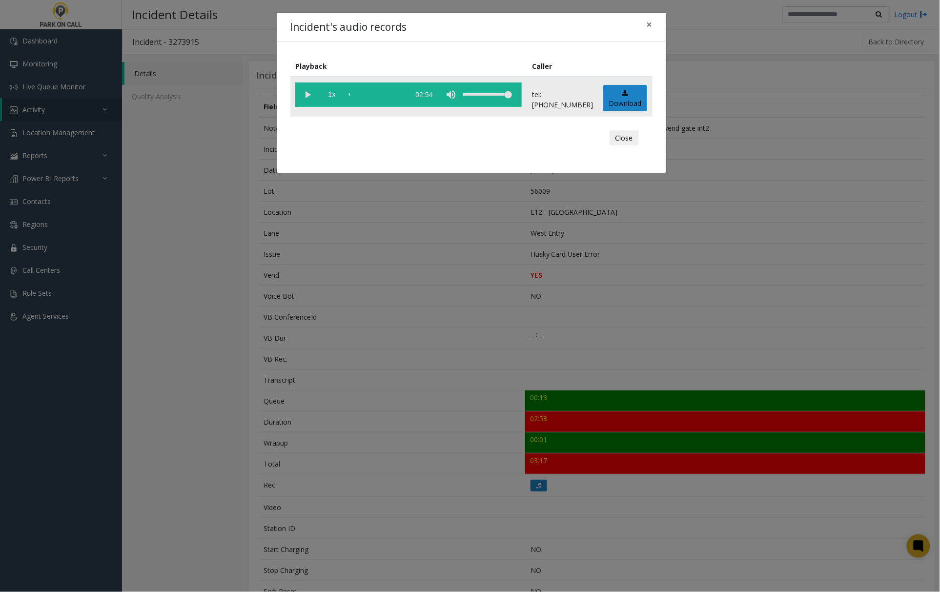
click at [306, 91] on vg-play-pause at bounding box center [307, 95] width 24 height 24
